Goal: Task Accomplishment & Management: Use online tool/utility

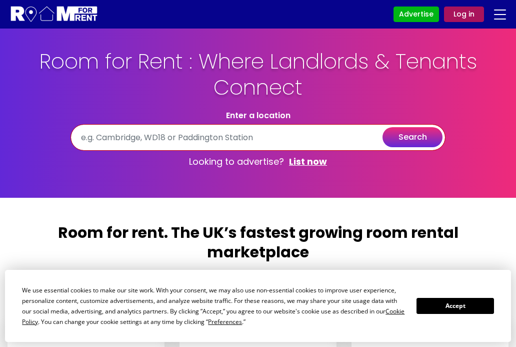
click at [123, 145] on input "text" at bounding box center [258, 137] width 375 height 27
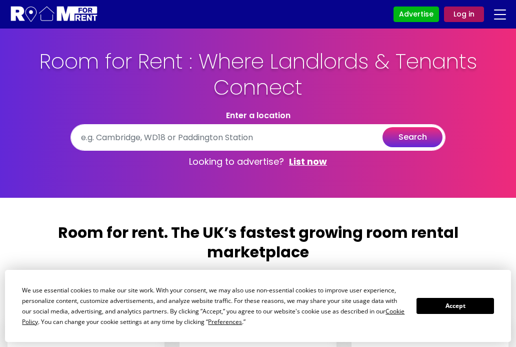
click at [435, 300] on button "Accept" at bounding box center [455, 306] width 77 height 16
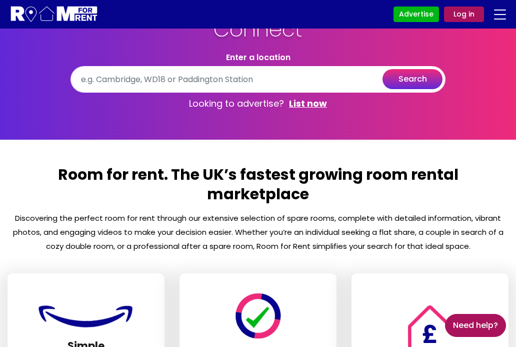
scroll to position [37, 0]
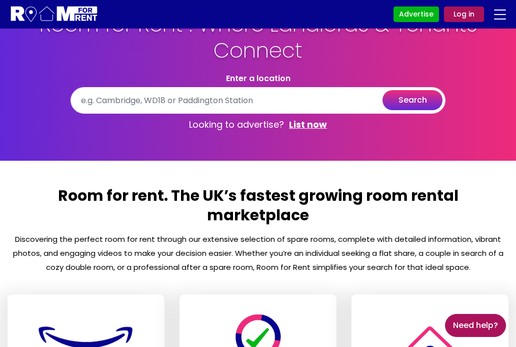
click at [407, 99] on button "search" at bounding box center [413, 100] width 60 height 20
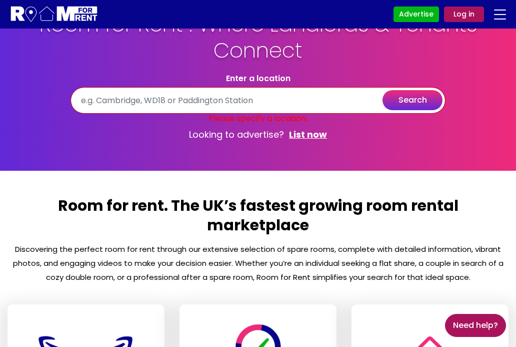
click at [330, 102] on input "text" at bounding box center [258, 100] width 375 height 27
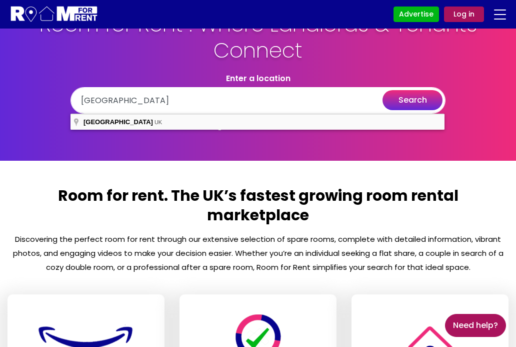
type input "[GEOGRAPHIC_DATA], [GEOGRAPHIC_DATA]"
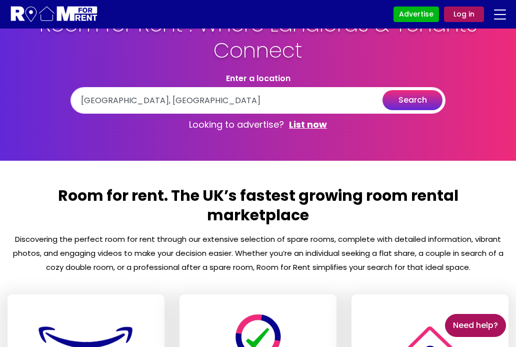
click at [396, 101] on button "search" at bounding box center [413, 100] width 60 height 20
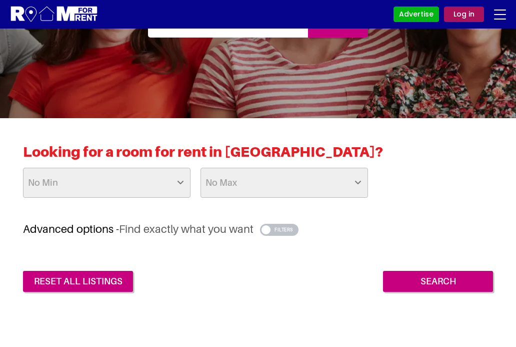
scroll to position [121, 0]
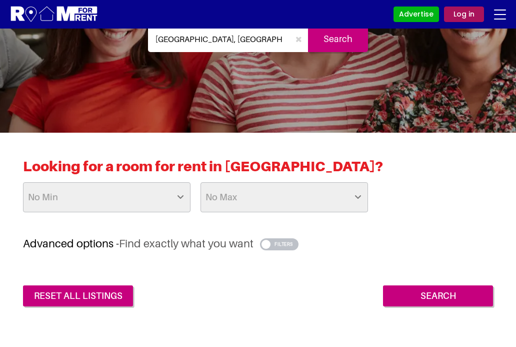
click at [171, 203] on select "No Min £25 £50 £75 £100 £125 £150 £175 £200 £225 £250 £275 £300 £325 £350 £375 …" at bounding box center [107, 197] width 168 height 30
click at [23, 182] on select "No Min £25 £50 £75 £100 £125 £150 £175 £200 £225 £250 £275 £300 £325 £350 £375 …" at bounding box center [107, 197] width 168 height 30
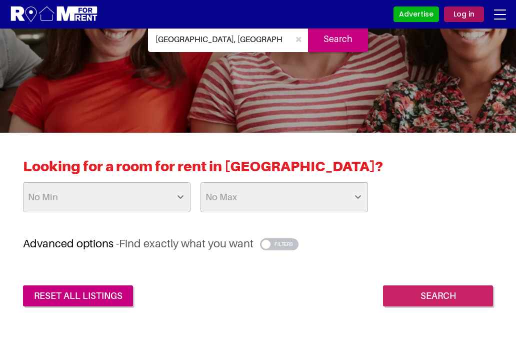
click at [404, 297] on input "Search" at bounding box center [438, 295] width 110 height 21
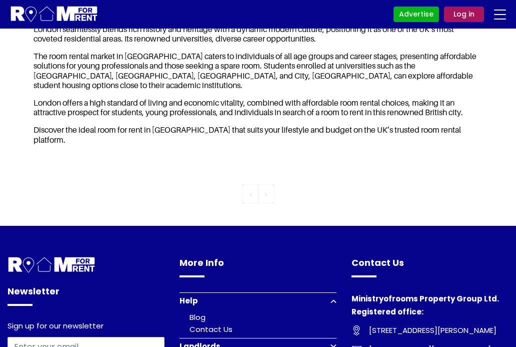
scroll to position [646, 0]
